Goal: Information Seeking & Learning: Learn about a topic

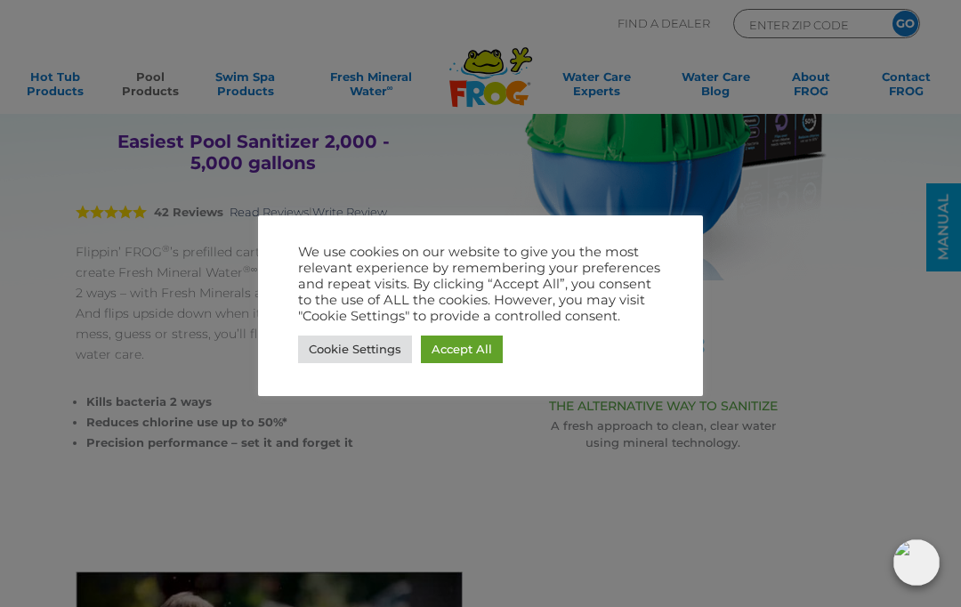
click at [390, 360] on link "Cookie Settings" at bounding box center [355, 349] width 114 height 28
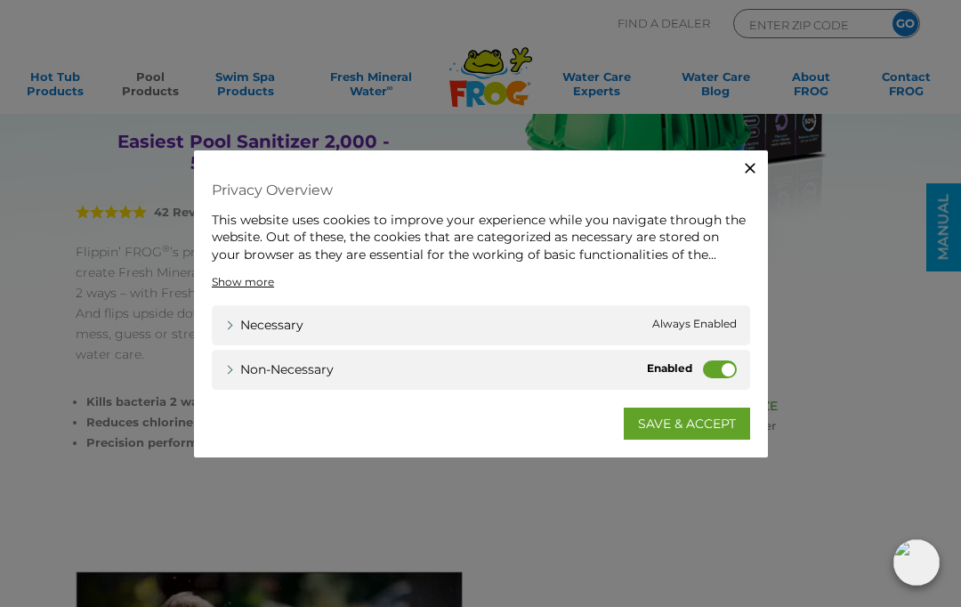
click at [714, 374] on label "Non-necessary" at bounding box center [720, 369] width 34 height 18
click at [0, 0] on input "Non-necessary" at bounding box center [0, 0] width 0 height 0
click at [712, 430] on link "SAVE & ACCEPT" at bounding box center [687, 423] width 126 height 32
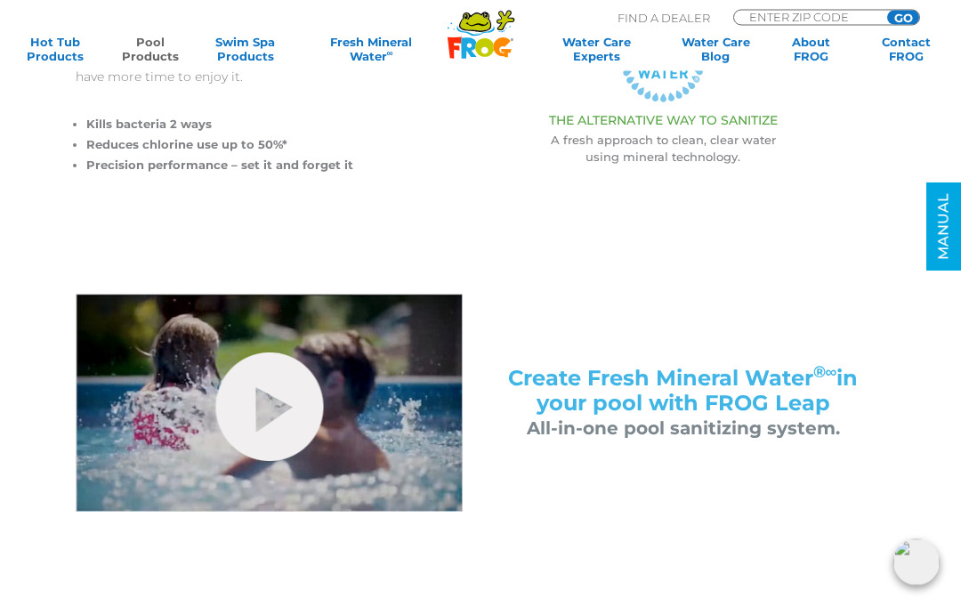
scroll to position [591, 0]
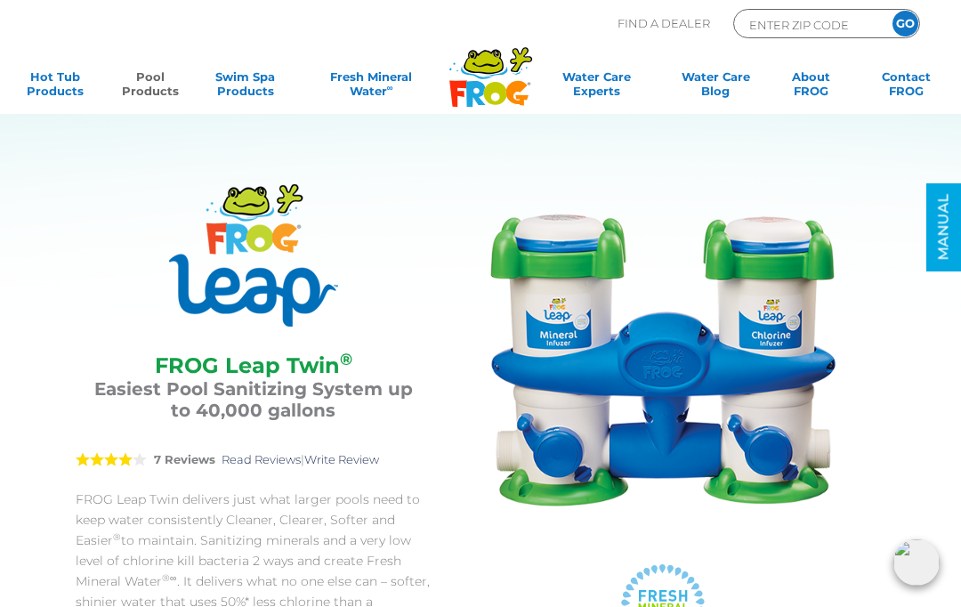
click at [157, 92] on link "Pool Products" at bounding box center [150, 87] width 74 height 36
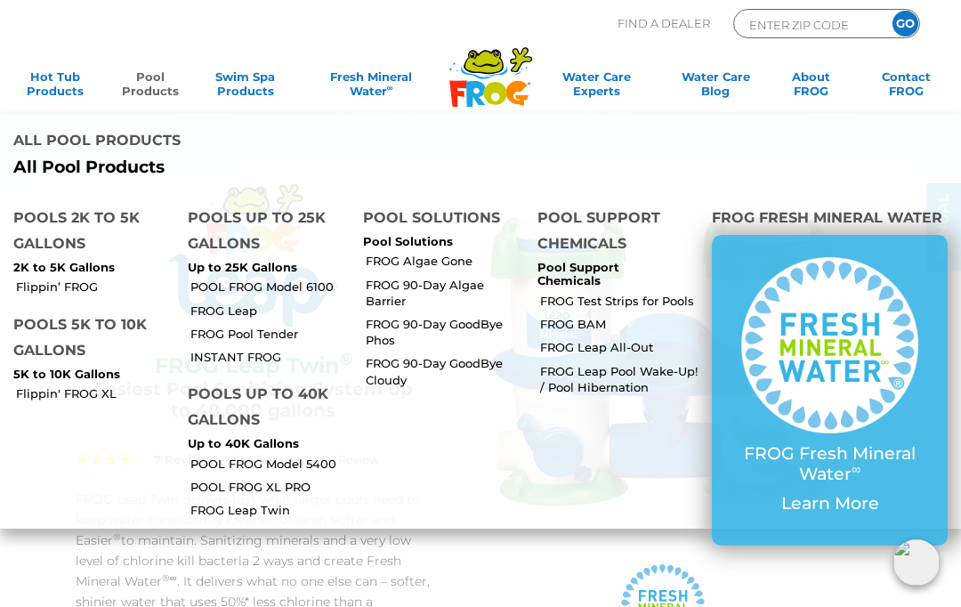
click at [567, 339] on link "FROG Leap All-Out" at bounding box center [619, 347] width 158 height 16
click at [567, 363] on link "FROG Leap Pool Wake-Up! / Pool Hibernation" at bounding box center [619, 379] width 158 height 32
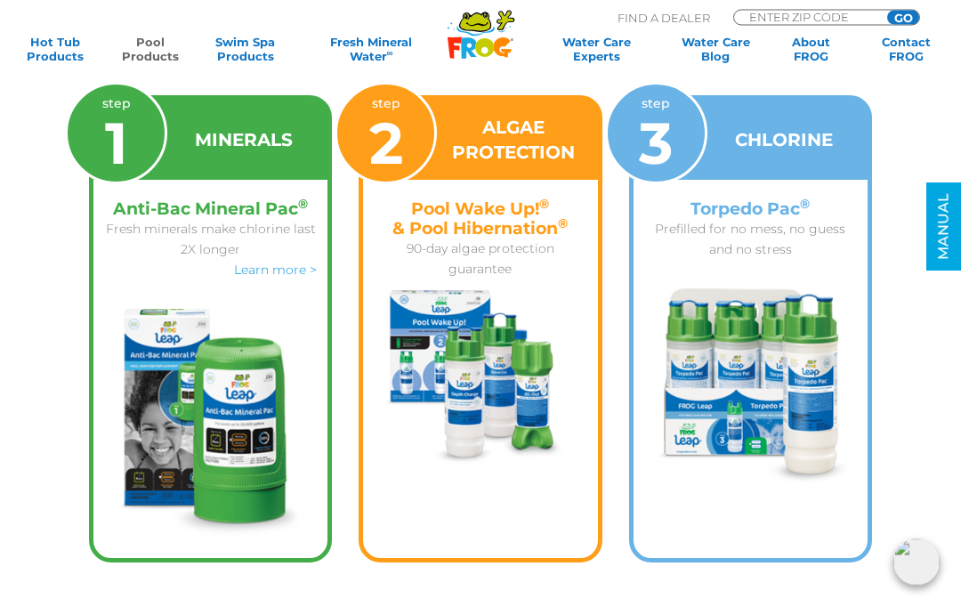
scroll to position [3198, 0]
